Goal: Task Accomplishment & Management: Manage account settings

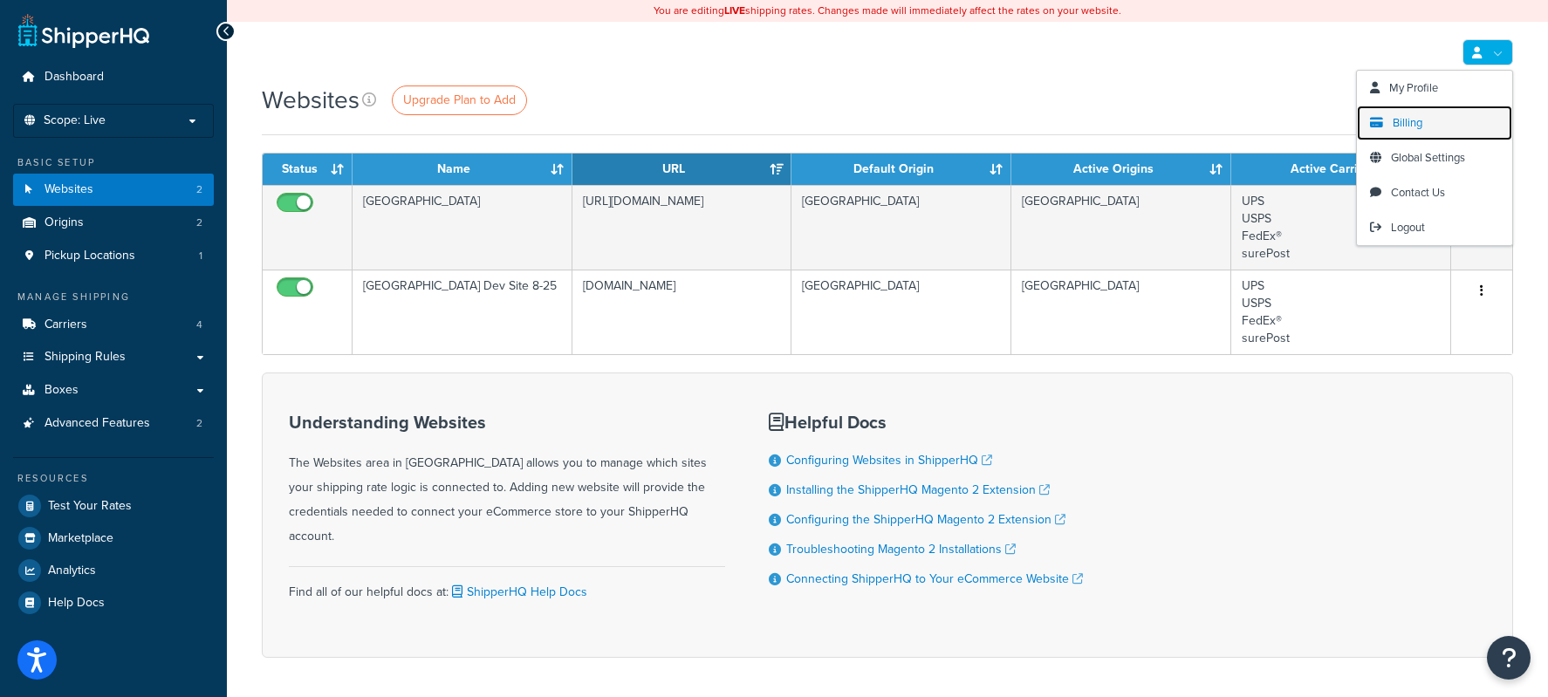
click at [1416, 121] on span "Billing" at bounding box center [1408, 122] width 30 height 17
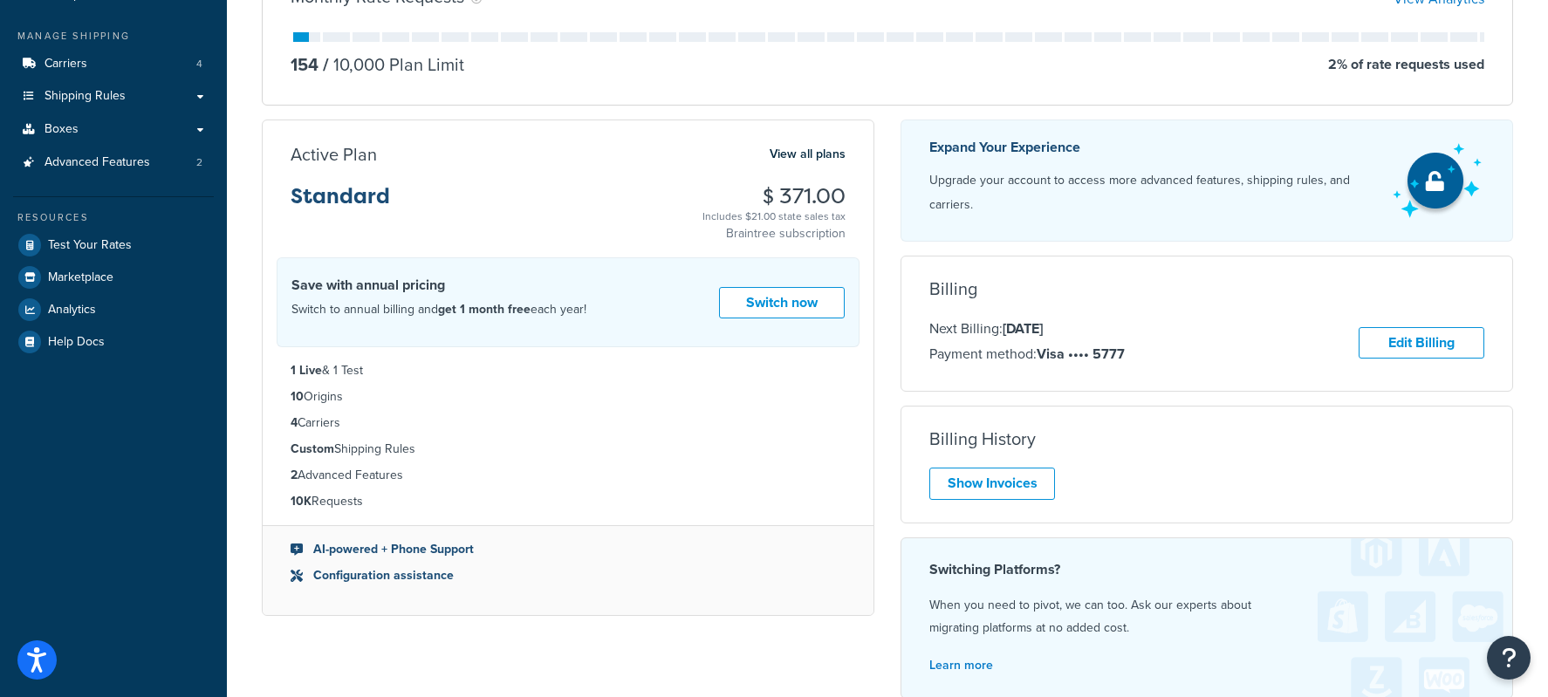
scroll to position [262, 0]
click at [1419, 340] on link "Edit Billing" at bounding box center [1422, 342] width 126 height 32
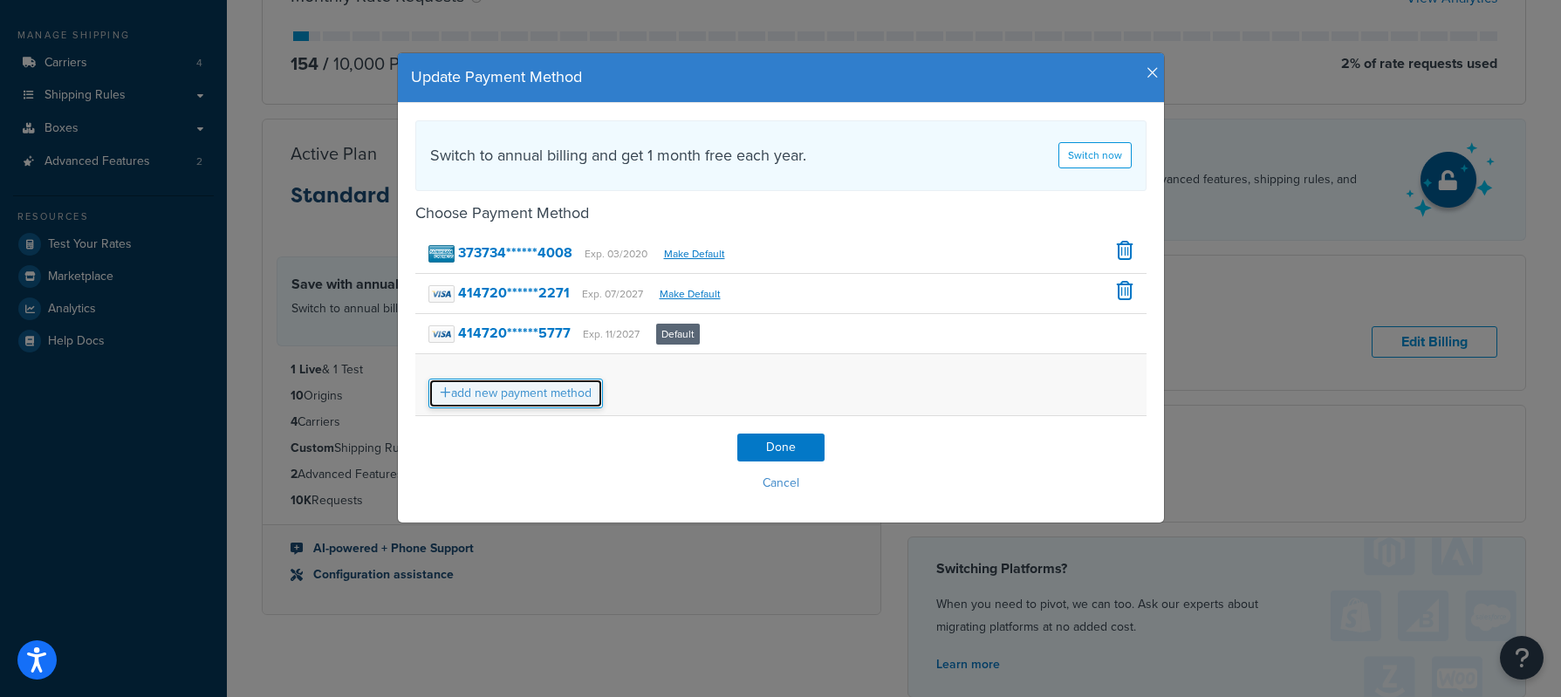
click at [561, 387] on link "add new payment method" at bounding box center [516, 394] width 175 height 30
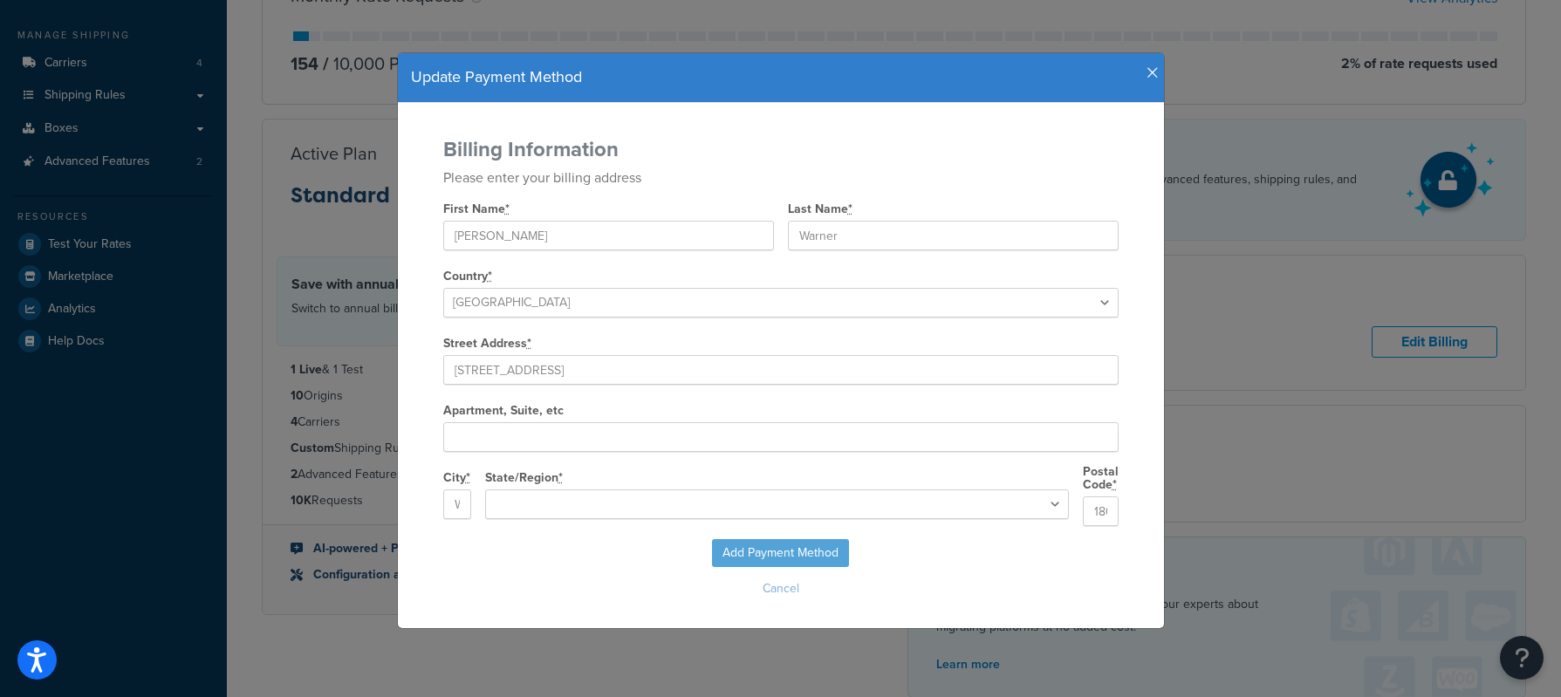
select select "PA"
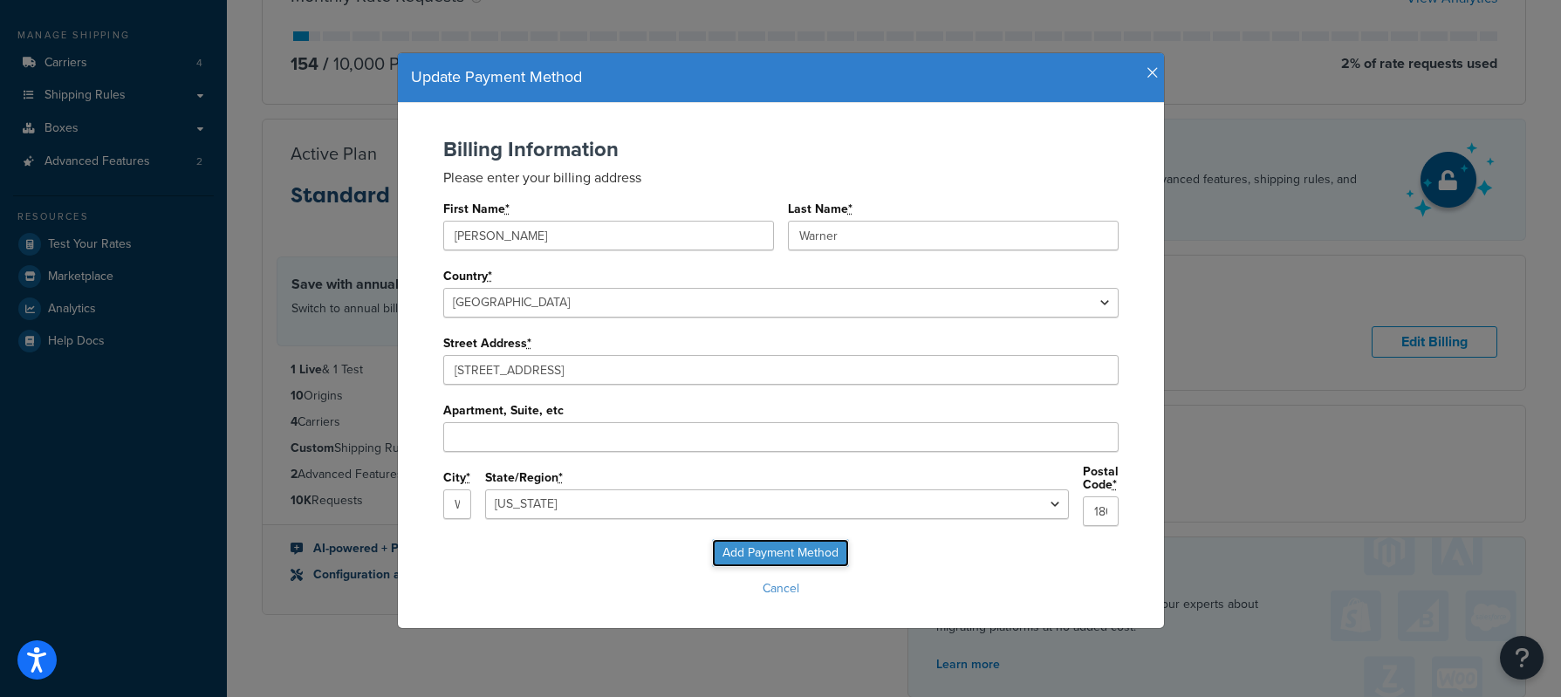
click at [797, 545] on input "Add Payment Method" at bounding box center [780, 553] width 137 height 28
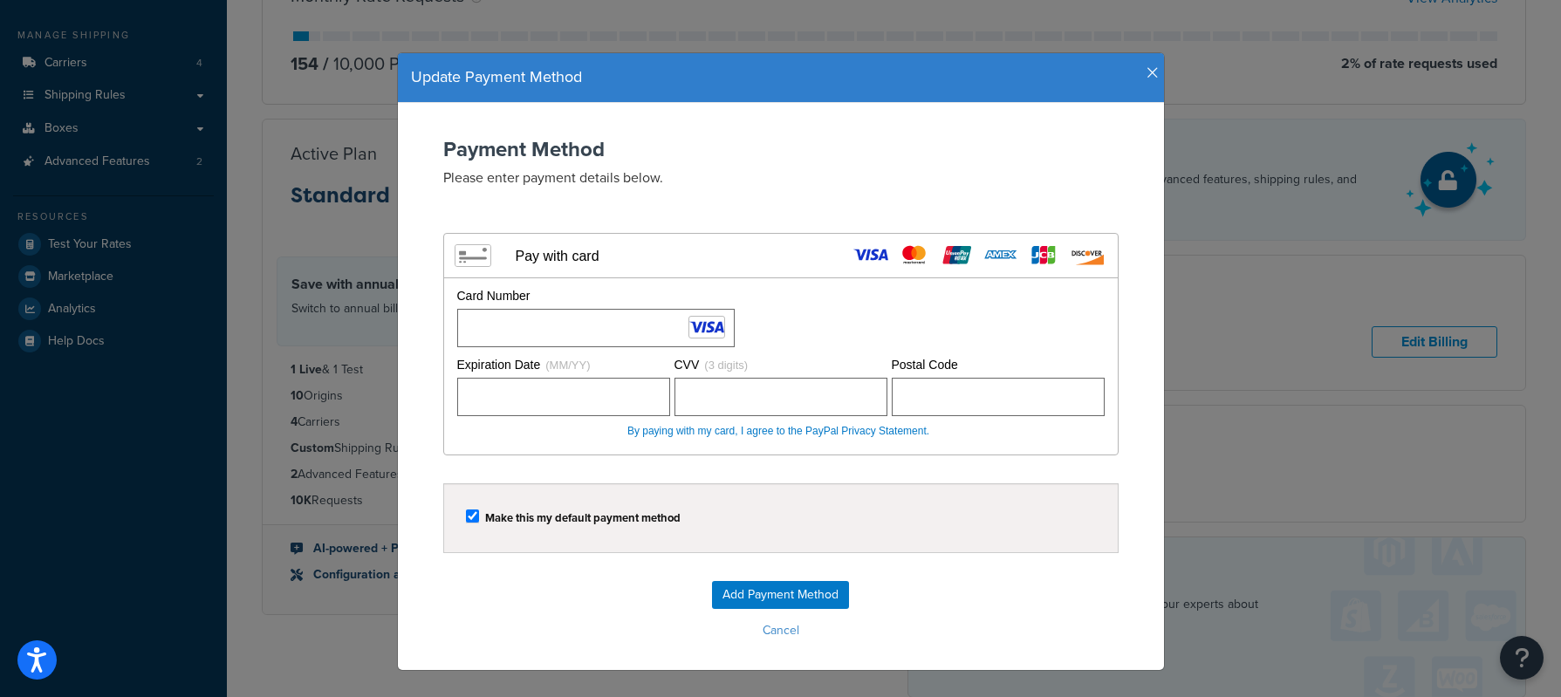
click at [977, 614] on div "Add Payment Method Cancel" at bounding box center [780, 612] width 731 height 63
click at [818, 597] on input "Add Payment Method" at bounding box center [780, 595] width 137 height 28
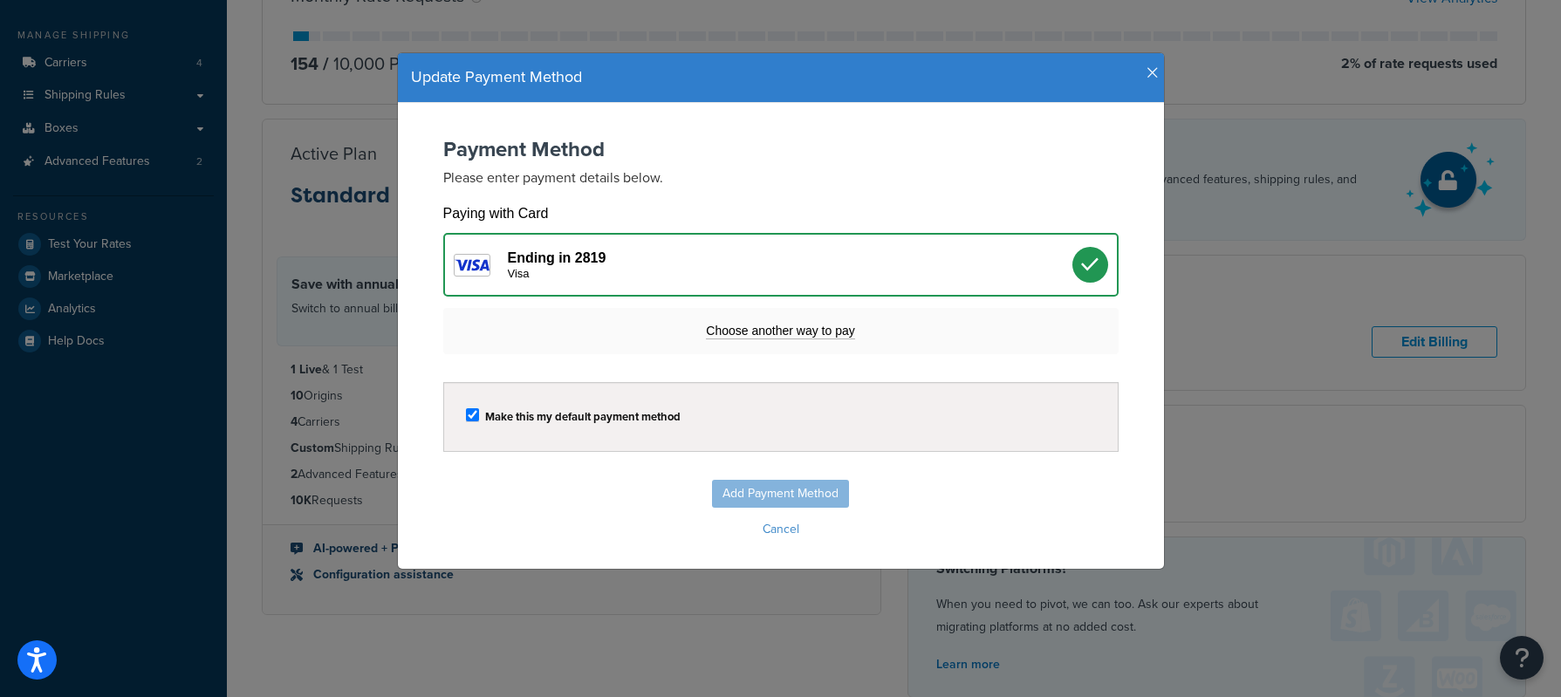
click at [760, 264] on div "Ending in 2819 Visa" at bounding box center [790, 265] width 565 height 31
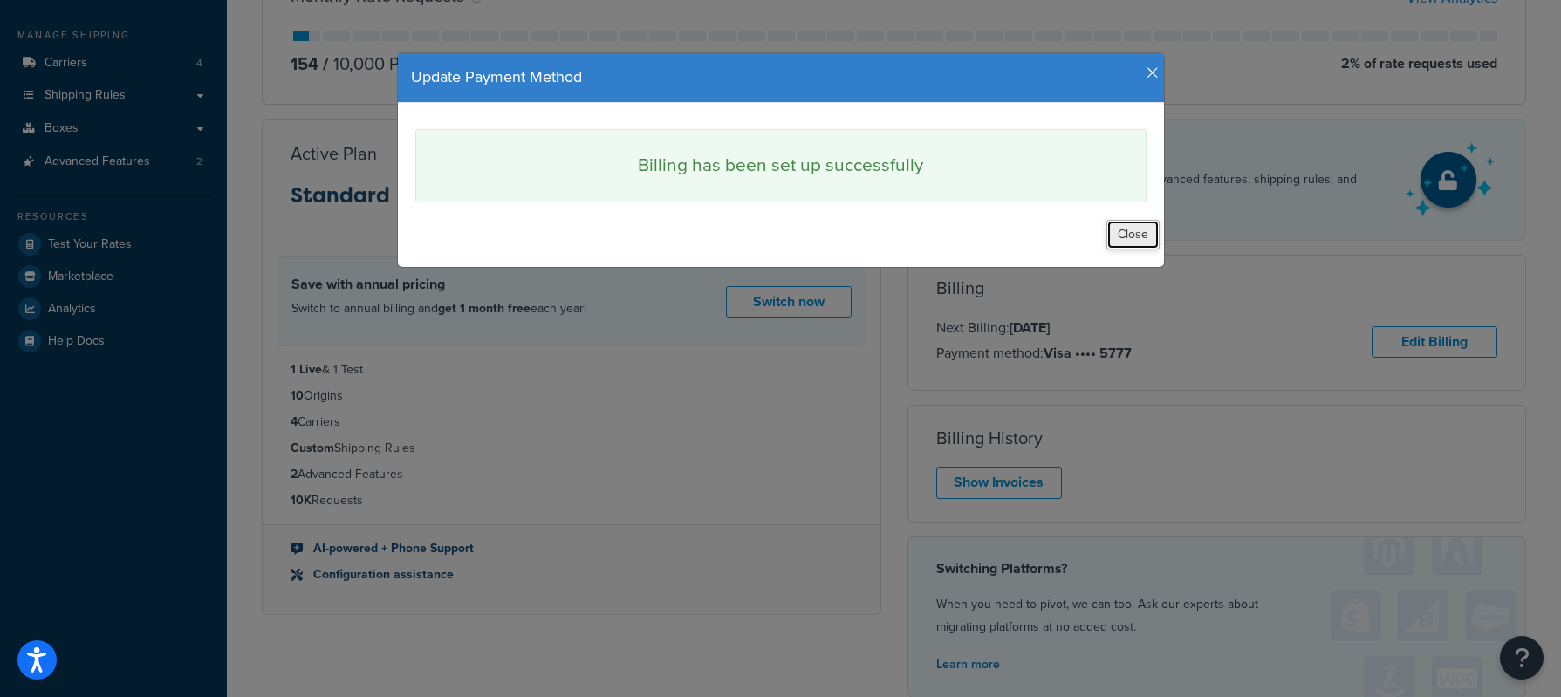
click at [1120, 236] on button "Close" at bounding box center [1133, 235] width 53 height 30
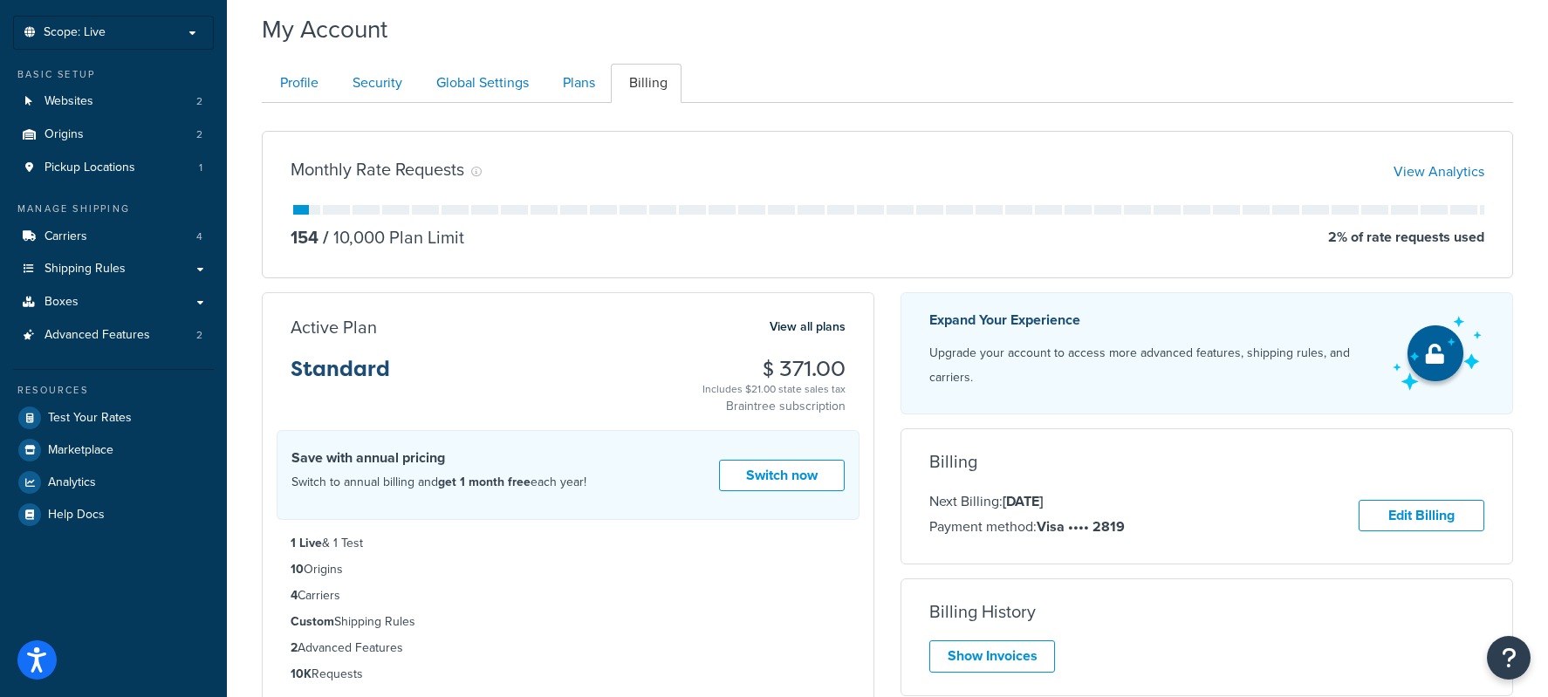
scroll to position [80, 0]
